Goal: Task Accomplishment & Management: Complete application form

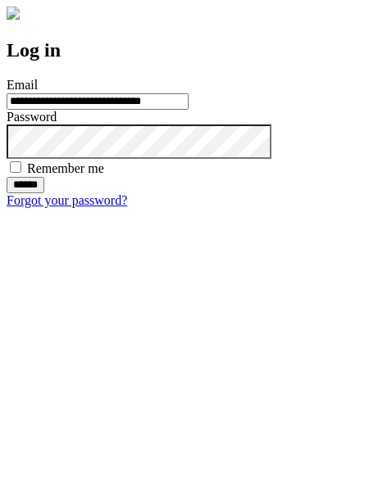
type input "**********"
click at [44, 193] on input "******" at bounding box center [26, 185] width 38 height 16
